Goal: Transaction & Acquisition: Purchase product/service

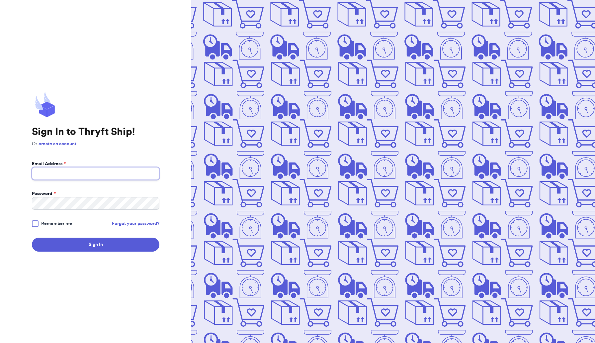
type input "sierras.friends@gmail.com"
click at [127, 246] on button "Sign In" at bounding box center [96, 245] width 128 height 14
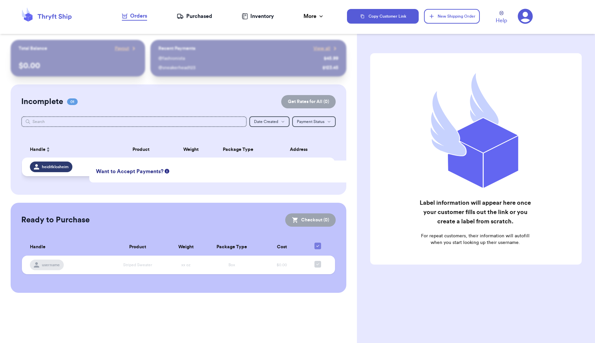
click at [67, 167] on span "heiditklosheim" at bounding box center [55, 166] width 27 height 5
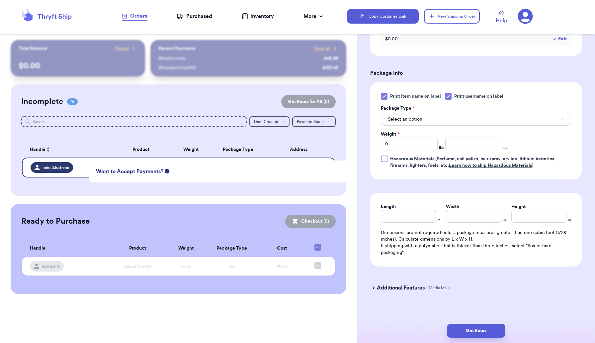
scroll to position [230, 0]
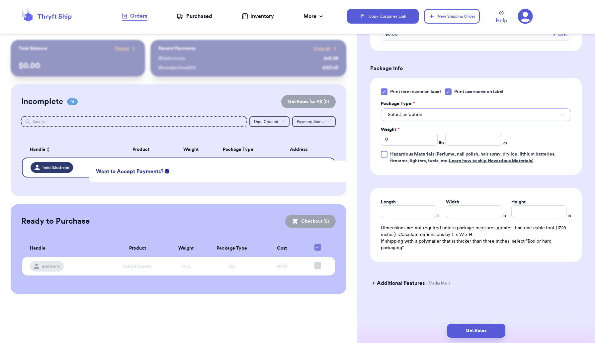
click at [433, 117] on button "Select an option" at bounding box center [476, 114] width 190 height 13
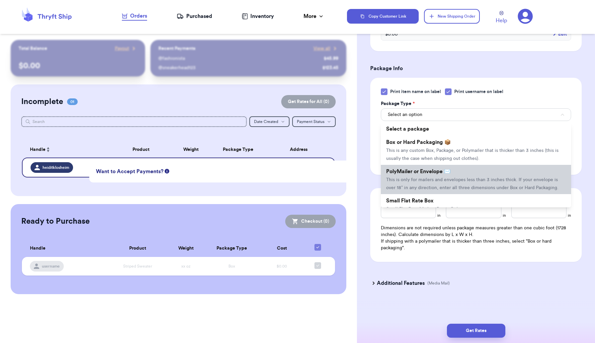
click at [424, 179] on span "This is only for mailers and envelopes less than 3 inches thick. If your envelo…" at bounding box center [472, 183] width 172 height 13
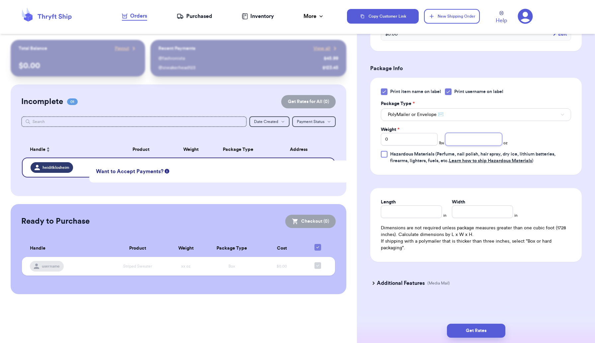
click at [469, 141] on input "number" at bounding box center [473, 139] width 57 height 13
type input "1"
click at [406, 142] on input "0" at bounding box center [409, 139] width 57 height 13
type input "0"
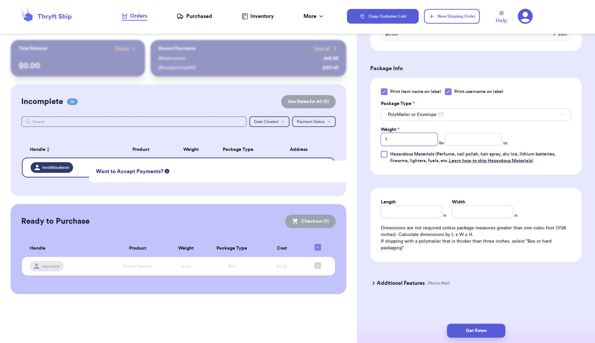
type input "1"
click at [400, 213] on input "Length" at bounding box center [411, 211] width 61 height 13
type input "8"
click at [466, 210] on input "Width *" at bounding box center [482, 211] width 61 height 13
type input "7"
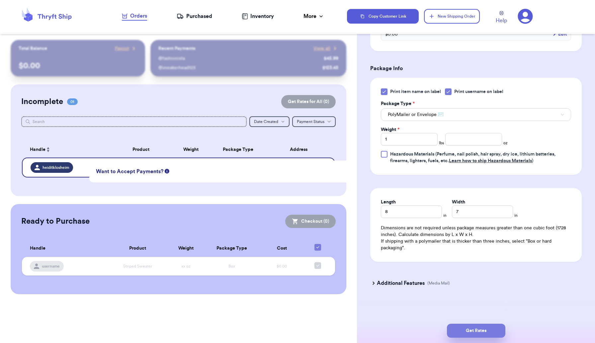
click at [479, 334] on button "Get Rates" at bounding box center [476, 331] width 58 height 14
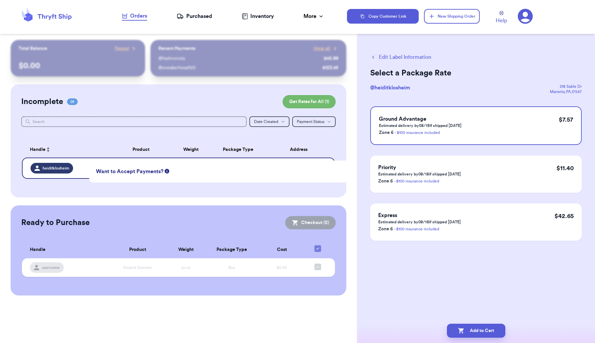
scroll to position [0, 0]
click at [479, 334] on button "Add to Cart" at bounding box center [476, 331] width 58 height 14
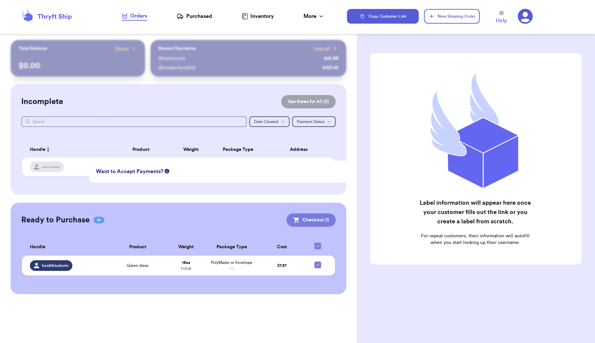
click at [319, 219] on button "Checkout ( 1 )" at bounding box center [311, 219] width 49 height 13
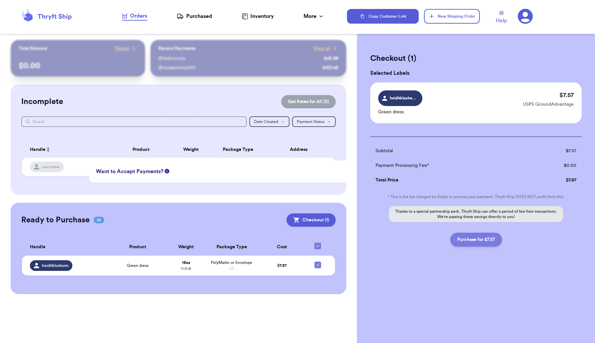
click at [470, 238] on button "Purchase for $7.57" at bounding box center [476, 240] width 52 height 14
checkbox input "false"
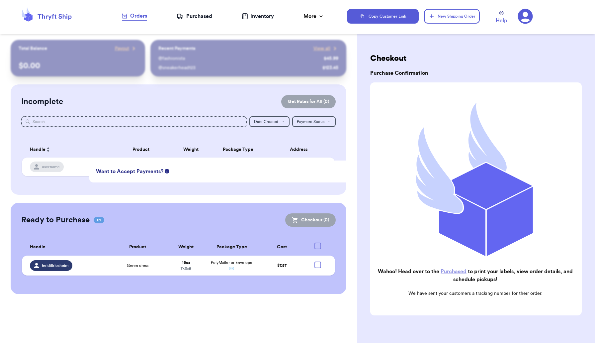
checkbox input "true"
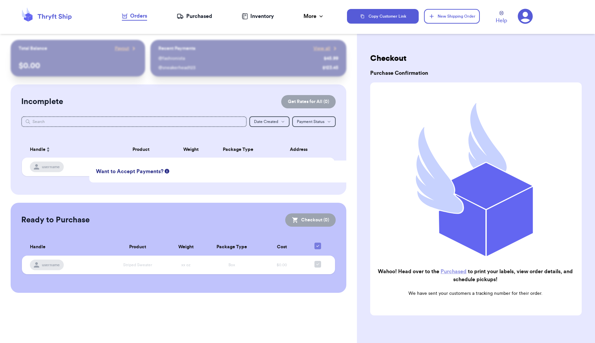
click at [192, 15] on div "Purchased" at bounding box center [195, 16] width 36 height 8
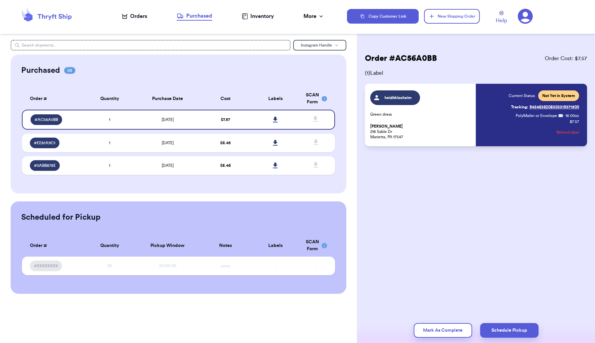
click at [555, 97] on span "Not Yet in System" at bounding box center [558, 95] width 33 height 5
click at [276, 119] on icon at bounding box center [275, 120] width 5 height 6
click at [237, 142] on td "$ 6.45" at bounding box center [226, 143] width 50 height 19
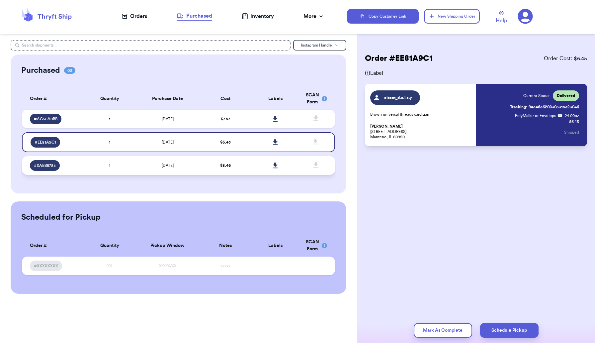
click at [232, 169] on td "$ 8.46" at bounding box center [226, 165] width 50 height 19
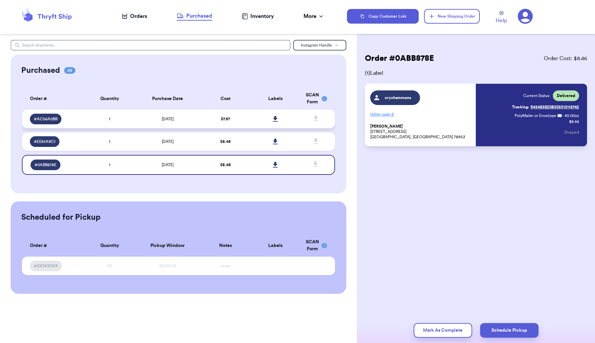
click at [240, 123] on td "$ 7.57" at bounding box center [226, 119] width 50 height 19
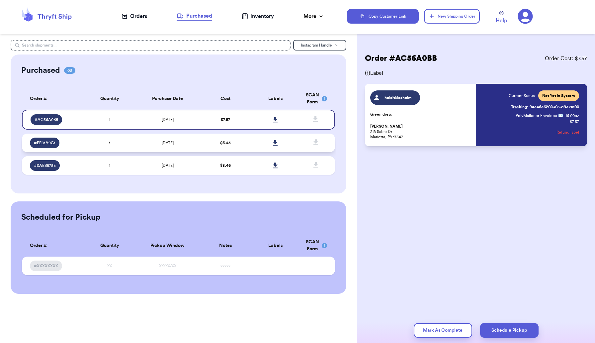
click at [245, 137] on td "$ 6.45" at bounding box center [226, 143] width 50 height 19
